Goal: Task Accomplishment & Management: Manage account settings

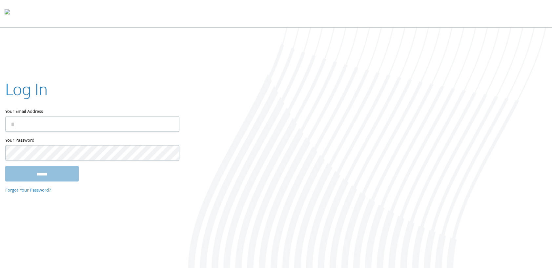
type input "**********"
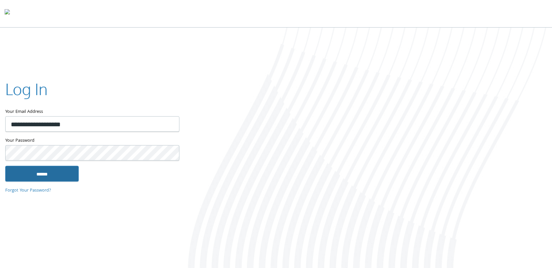
click at [49, 175] on input "******" at bounding box center [41, 174] width 73 height 16
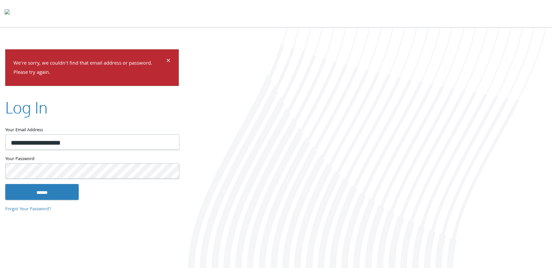
click at [5, 184] on input "******" at bounding box center [41, 192] width 73 height 16
